Goal: Use online tool/utility: Utilize a website feature to perform a specific function

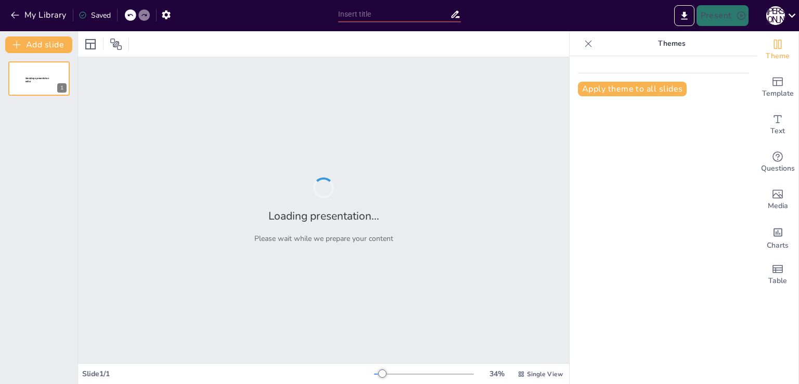
type input "Себорейный дерматит: Эпидемиология и клинические проявления"
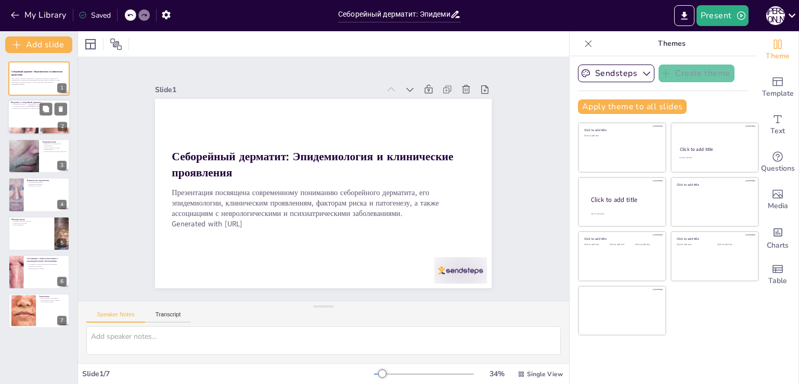
click at [32, 121] on div at bounding box center [39, 117] width 62 height 35
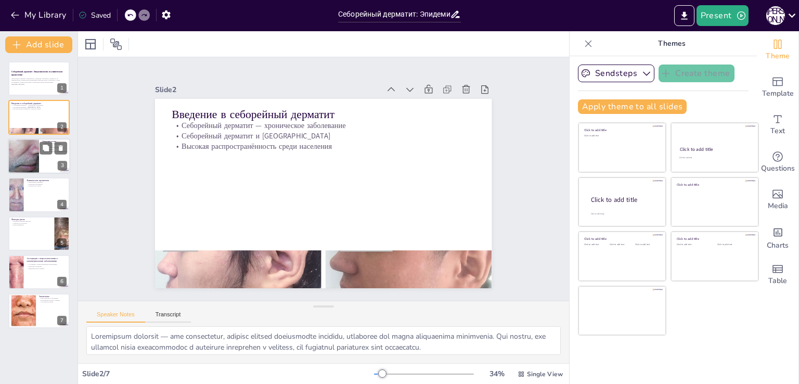
click at [31, 165] on div at bounding box center [23, 155] width 47 height 35
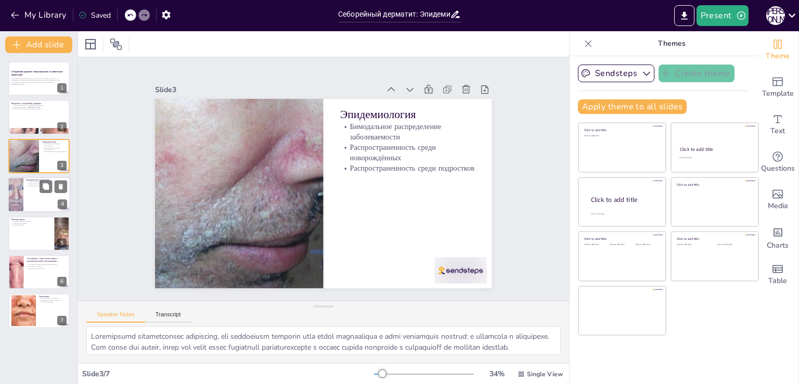
click at [31, 196] on div at bounding box center [39, 194] width 62 height 35
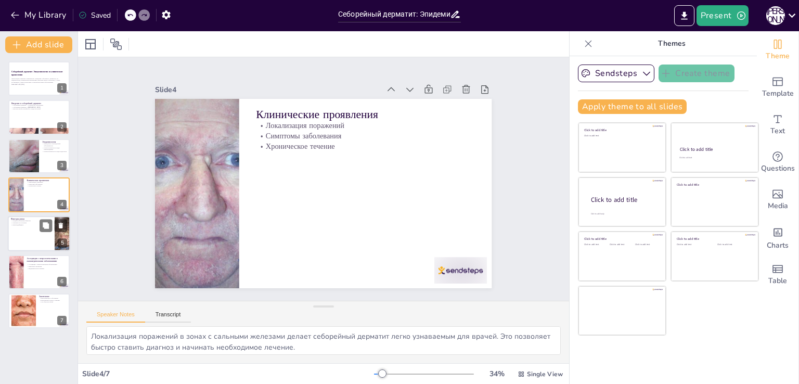
click at [23, 232] on div at bounding box center [39, 233] width 62 height 35
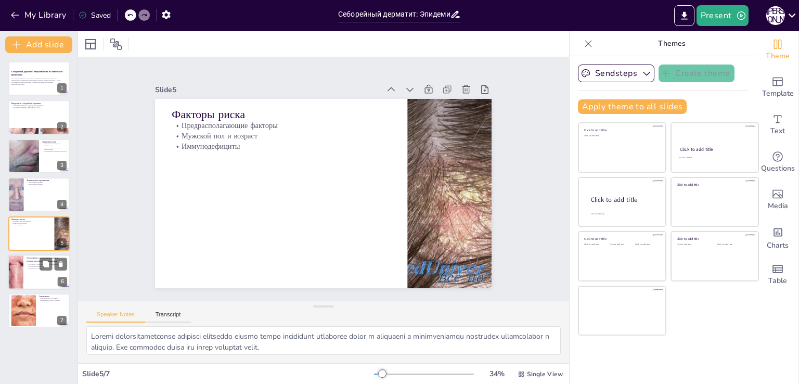
click at [28, 269] on div at bounding box center [39, 271] width 62 height 35
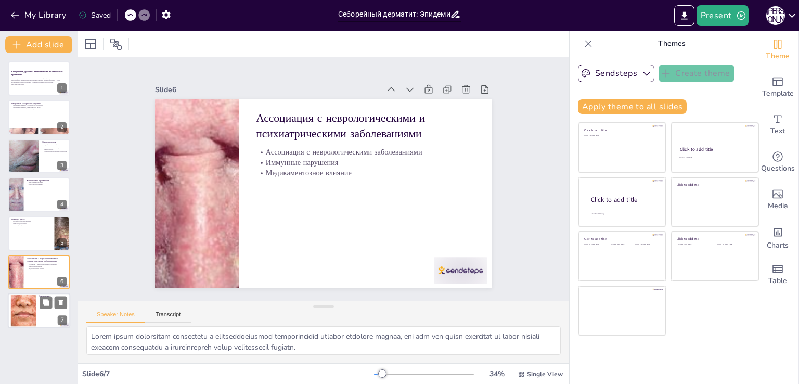
click at [34, 296] on div at bounding box center [23, 311] width 56 height 32
type textarea "Loremipsu dolorsitametcons adipiscinge seddoeius tempo inc utlaboreet doloremag…"
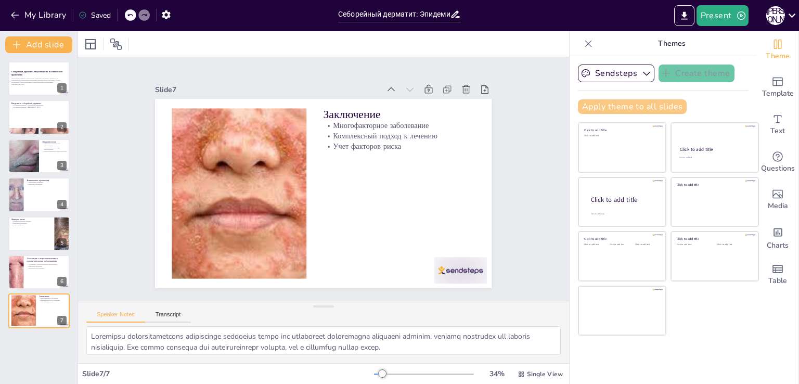
click at [640, 103] on button "Apply theme to all slides" at bounding box center [632, 106] width 109 height 15
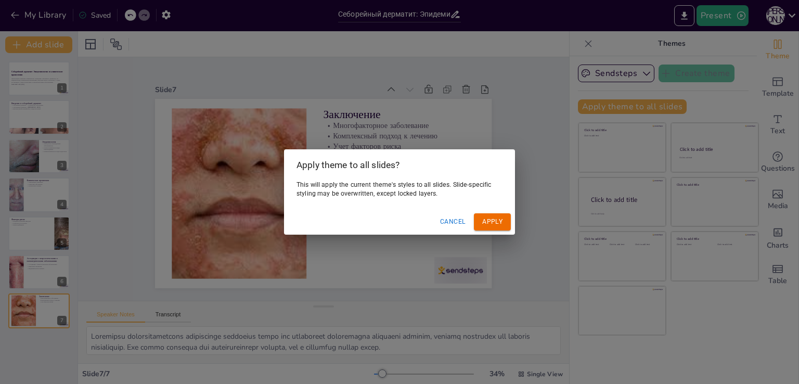
click at [640, 104] on div "Apply theme to all slides? This will apply the current theme's styles to all sl…" at bounding box center [399, 192] width 799 height 384
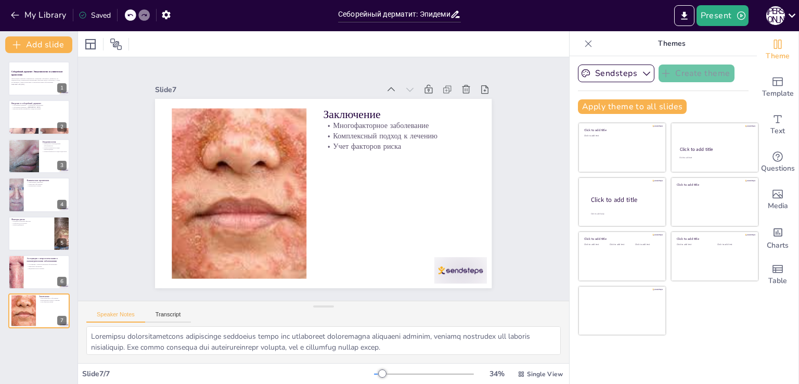
click at [526, 114] on div "Slide 1 Себорейный дерматит: Эпидемиология и клинические проявления Презентация…" at bounding box center [323, 179] width 531 height 340
